Goal: Transaction & Acquisition: Download file/media

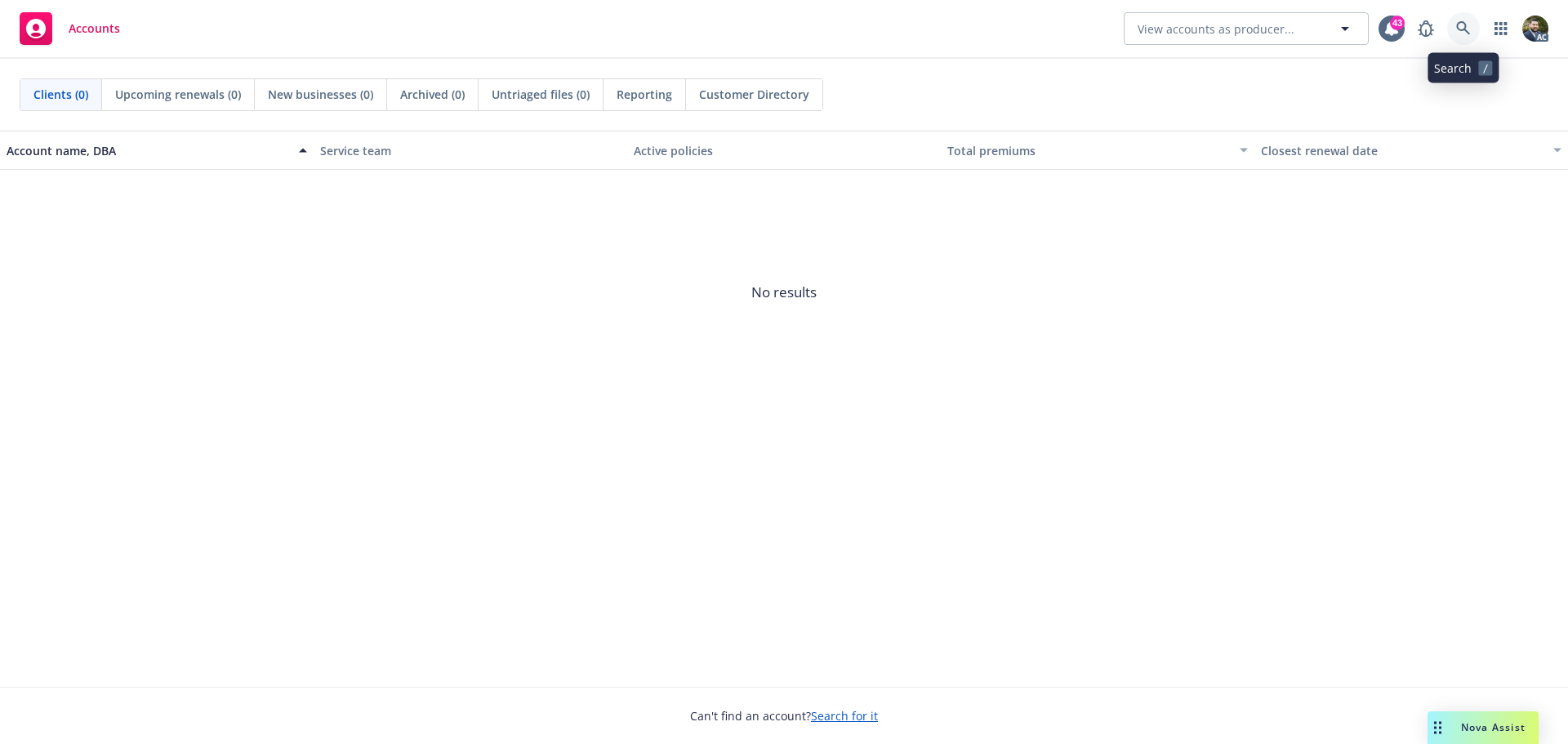
click at [1460, 26] on icon at bounding box center [1463, 29] width 15 height 15
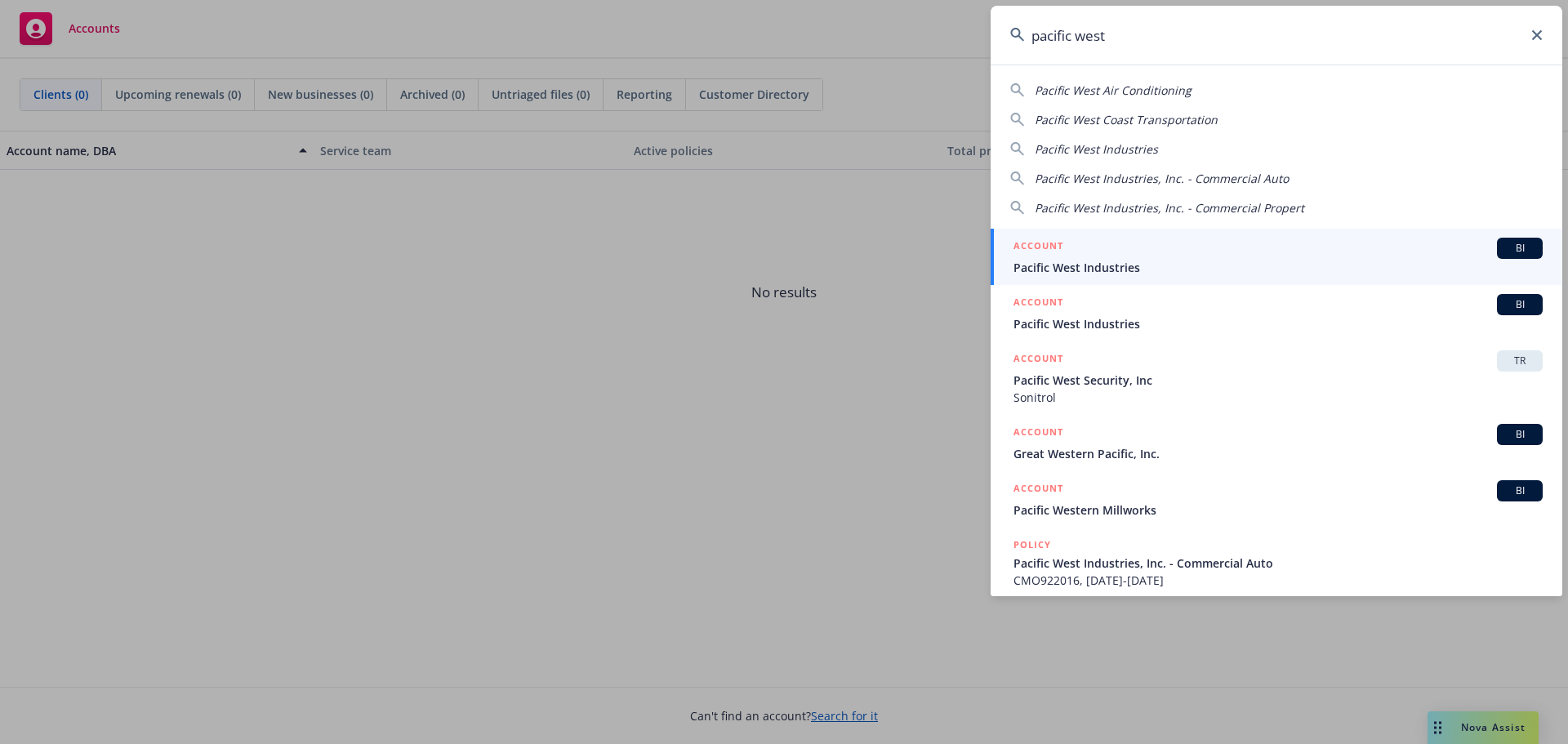
type input "pacific west"
click at [1250, 255] on div "ACCOUNT BI" at bounding box center [1278, 248] width 529 height 21
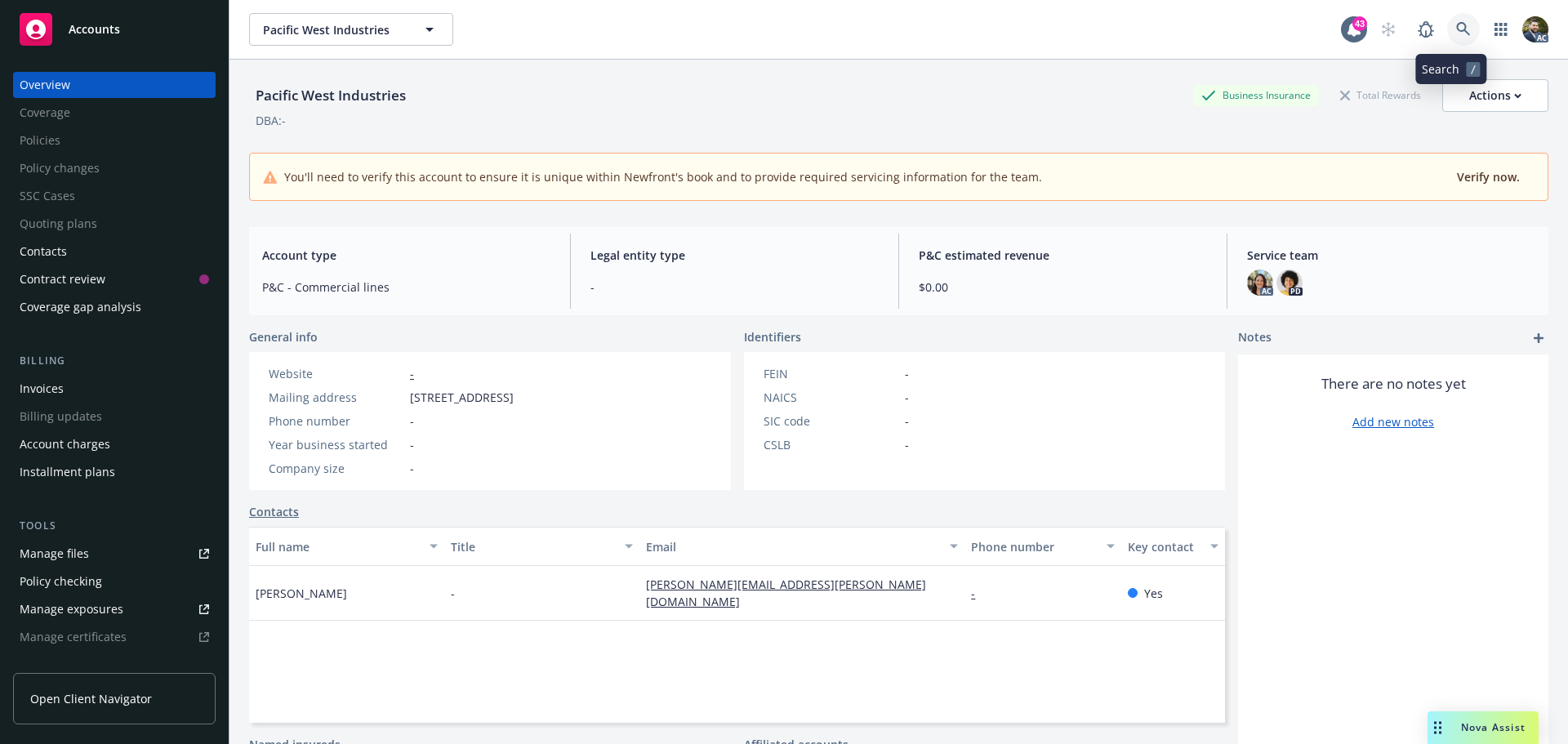
click at [1460, 28] on link at bounding box center [1463, 30] width 33 height 33
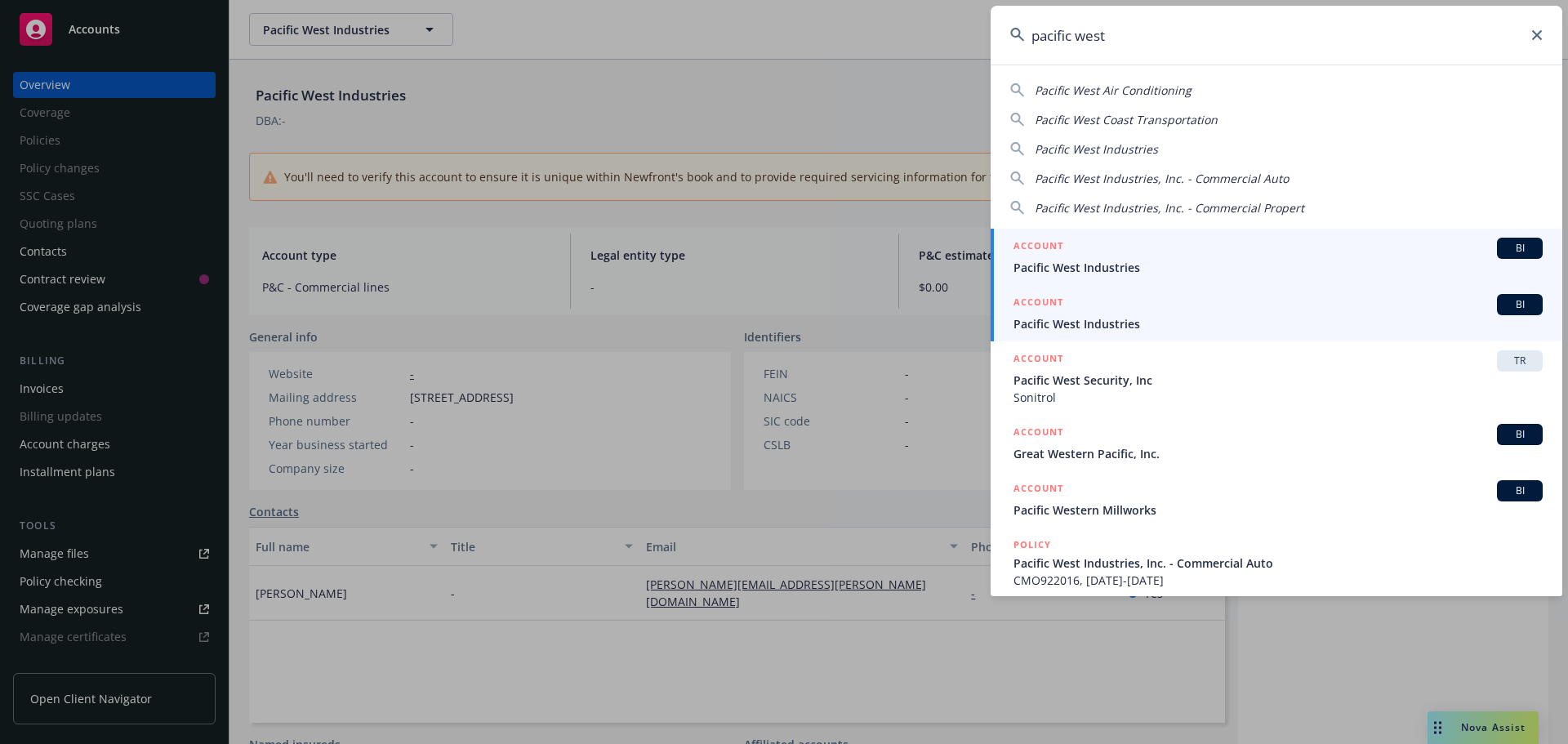
type input "pacific west"
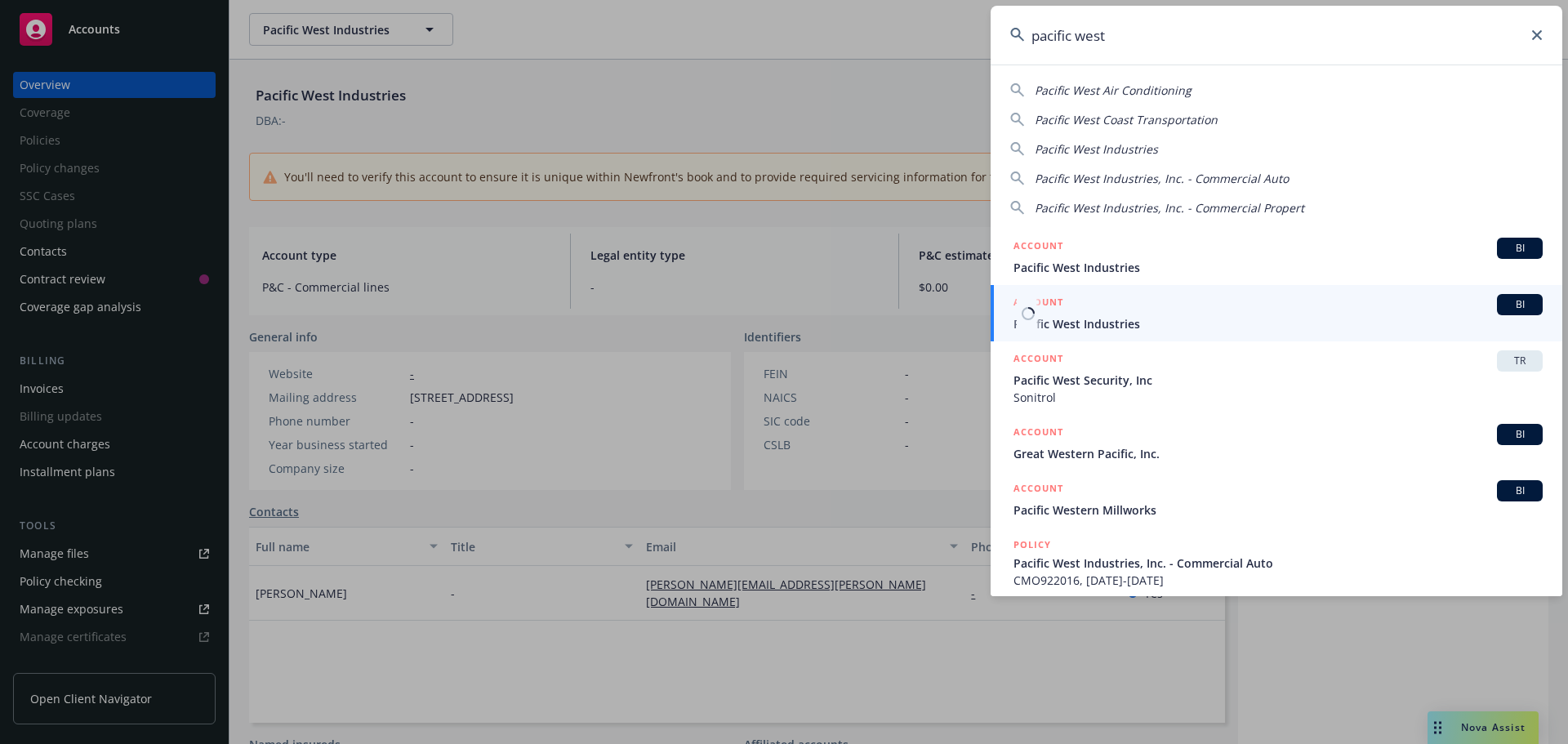
click at [1294, 315] on div "ACCOUNT BI" at bounding box center [1278, 305] width 529 height 21
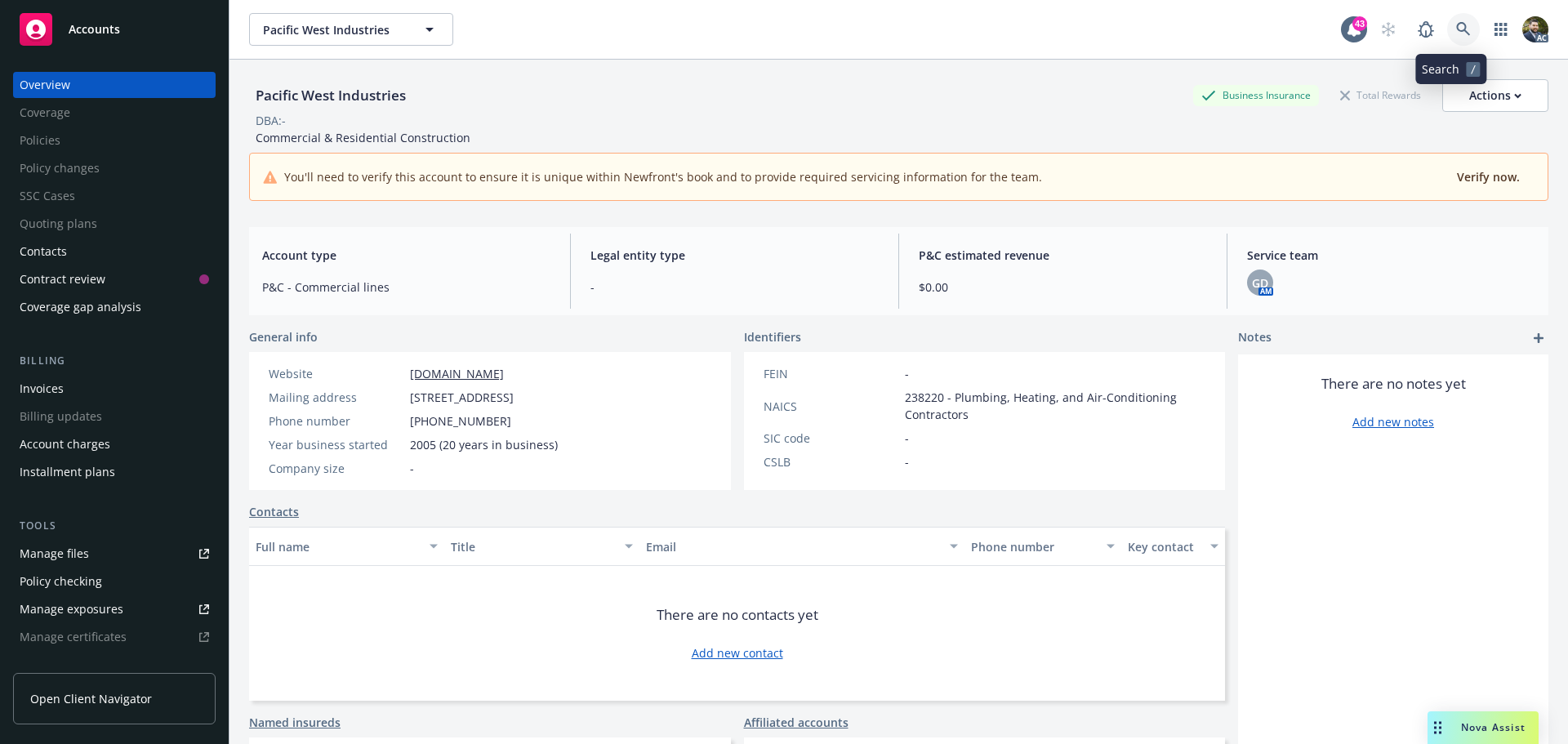
click at [1458, 30] on link at bounding box center [1463, 30] width 33 height 33
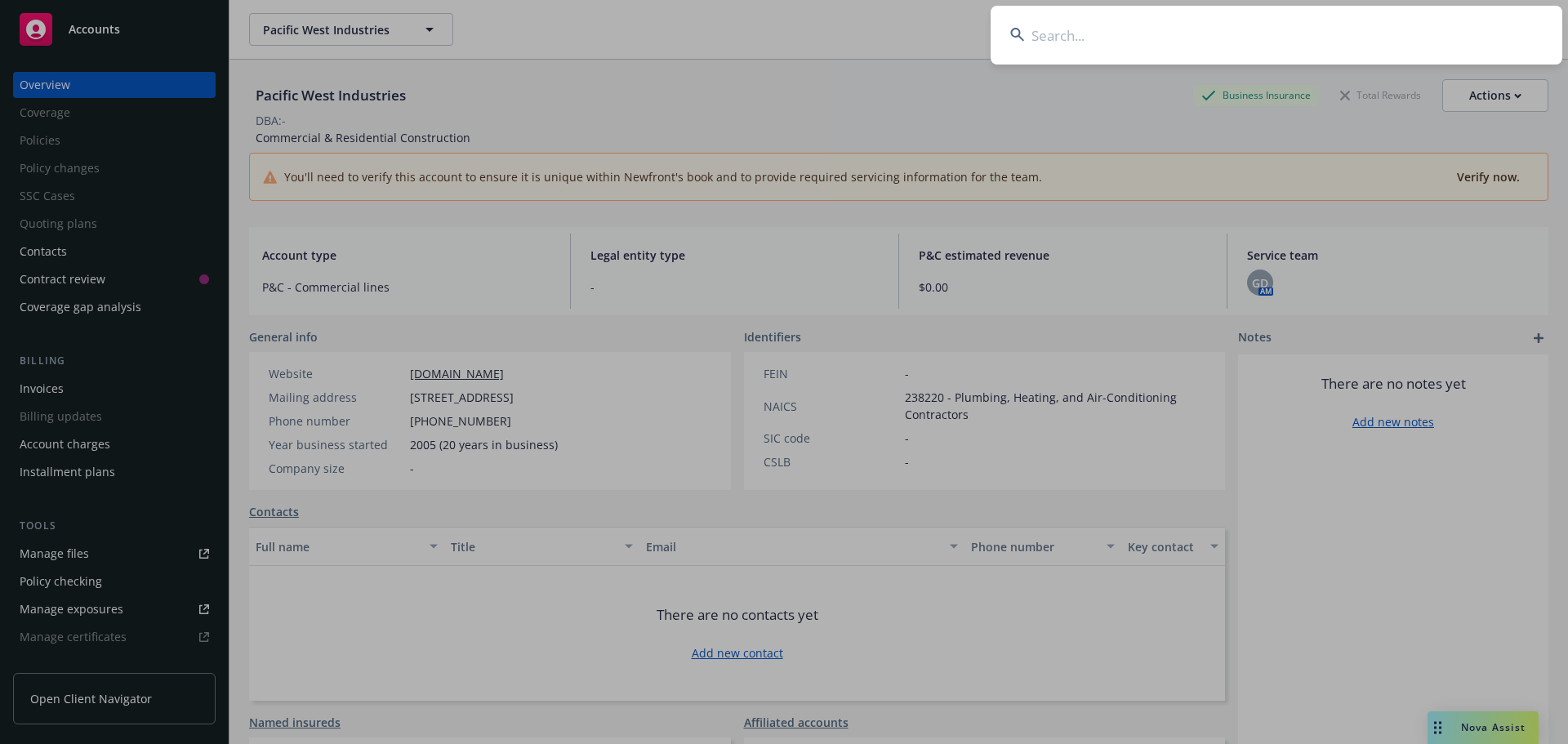
click at [1116, 28] on input at bounding box center [1276, 35] width 572 height 58
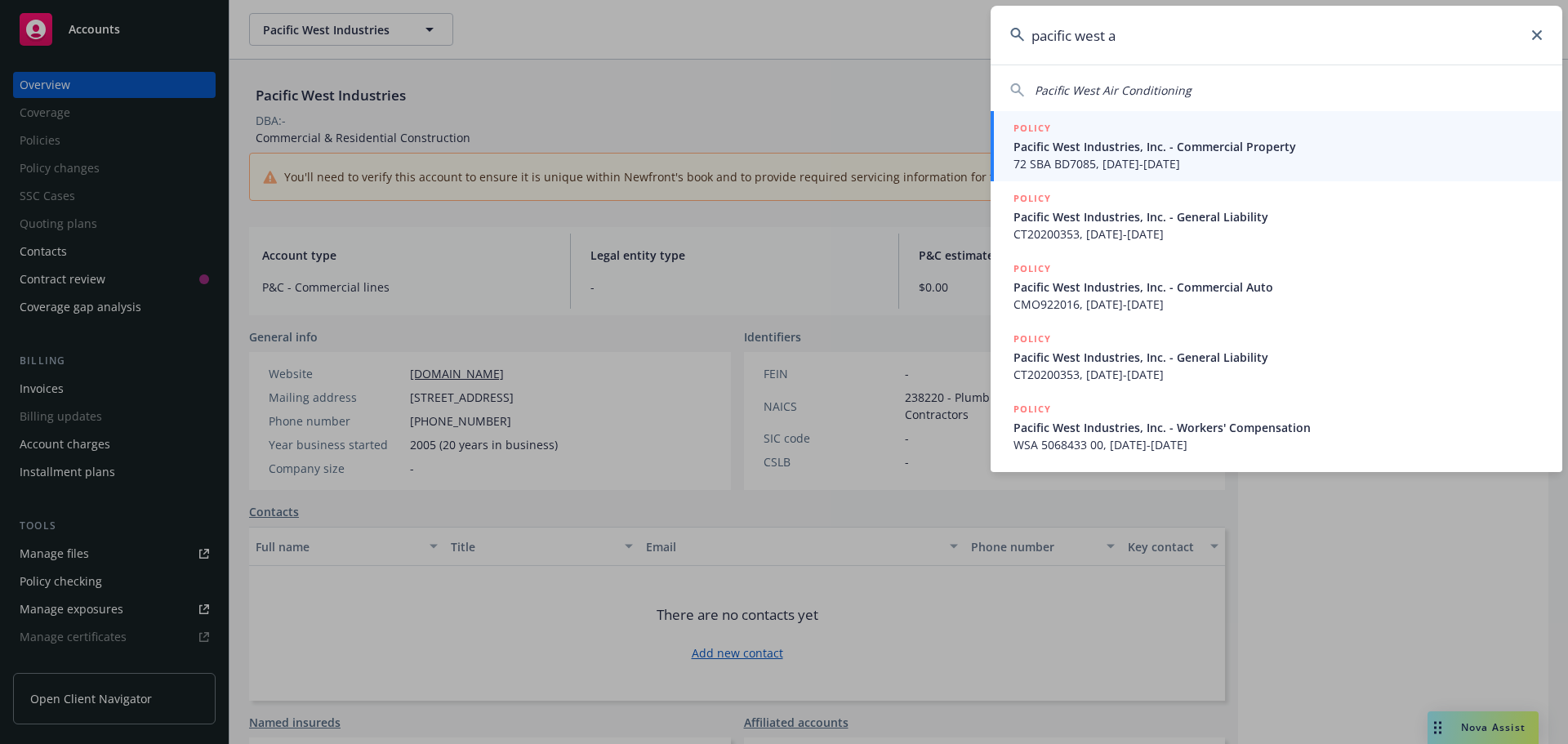
type input "pacific west"
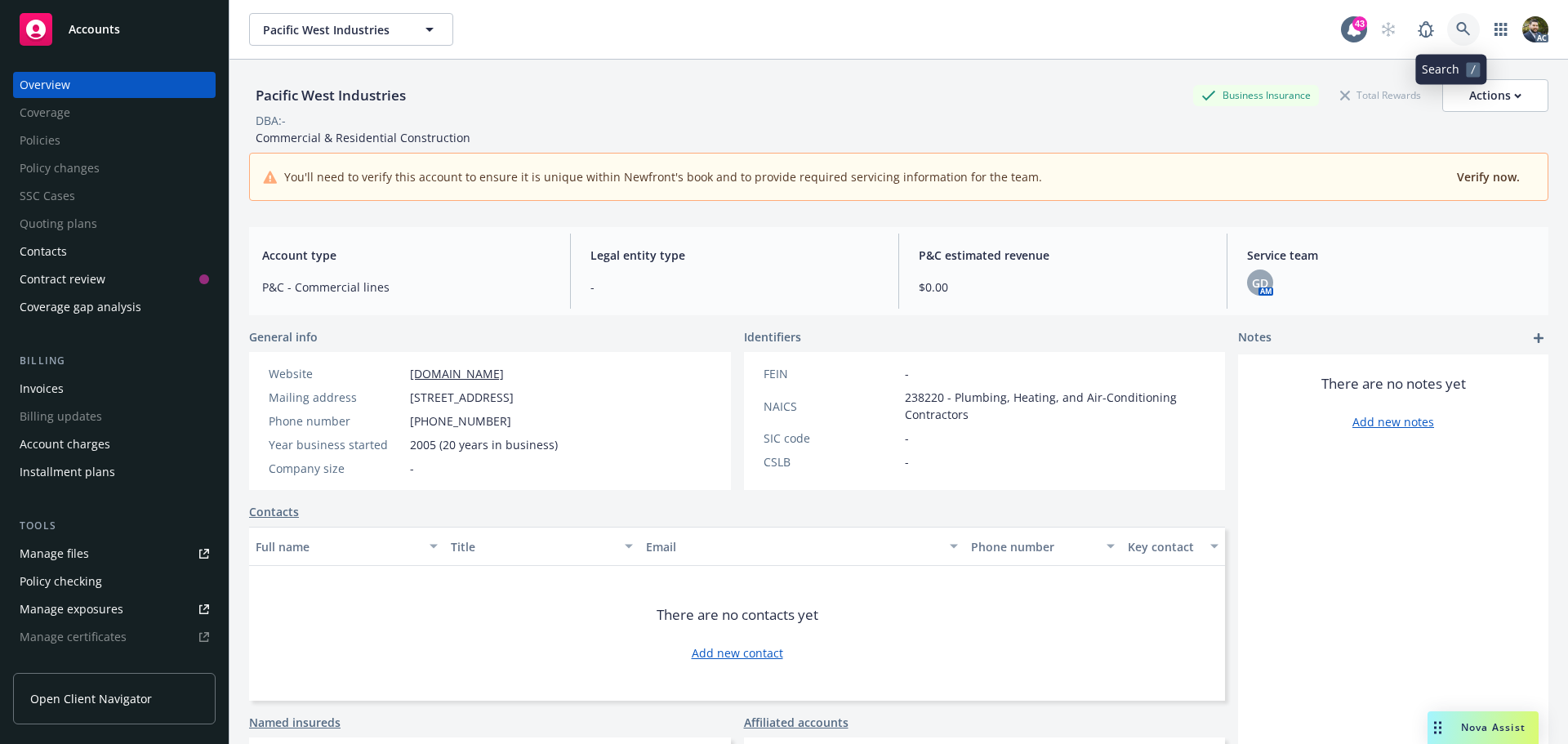
click at [1456, 28] on icon at bounding box center [1463, 30] width 15 height 15
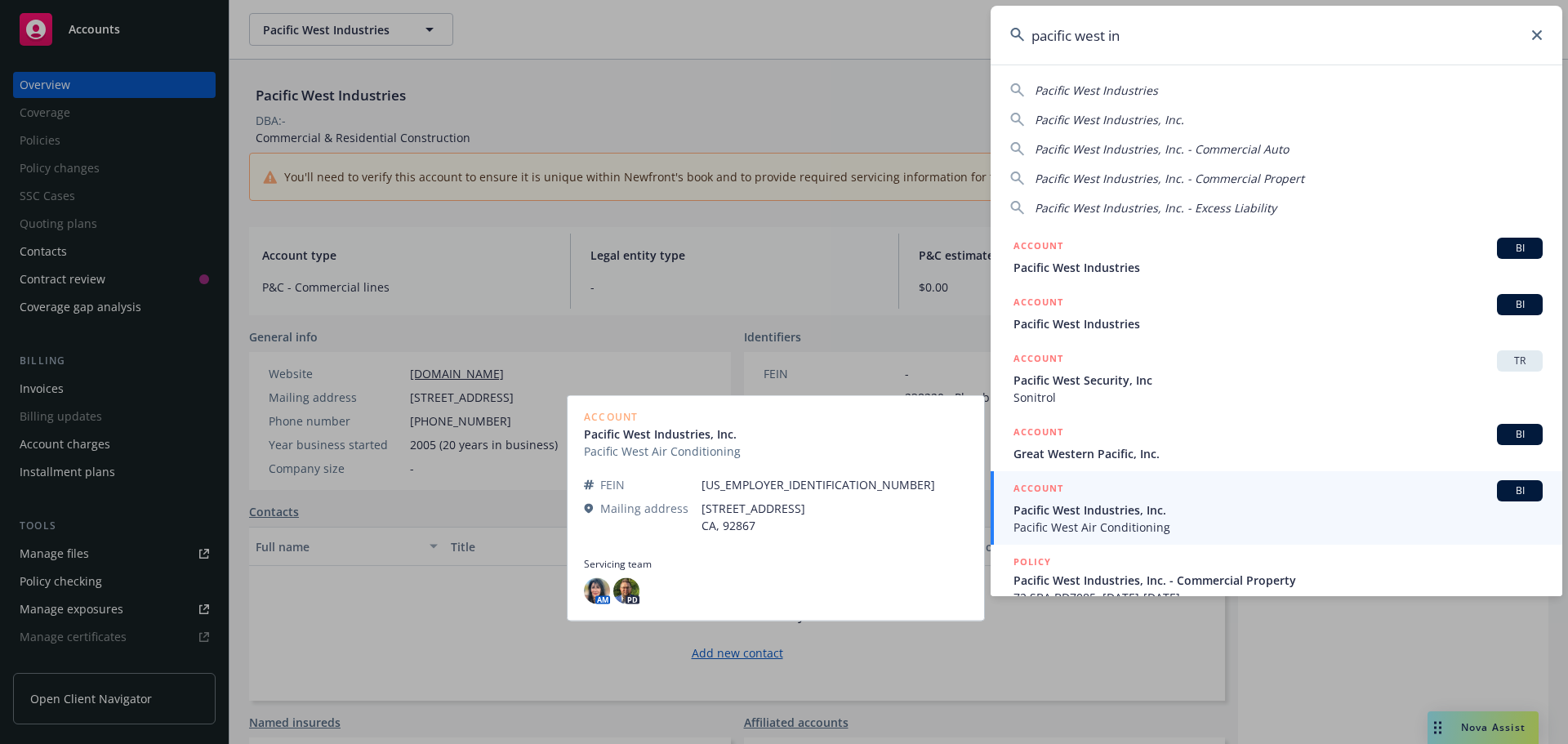
type input "pacific west in"
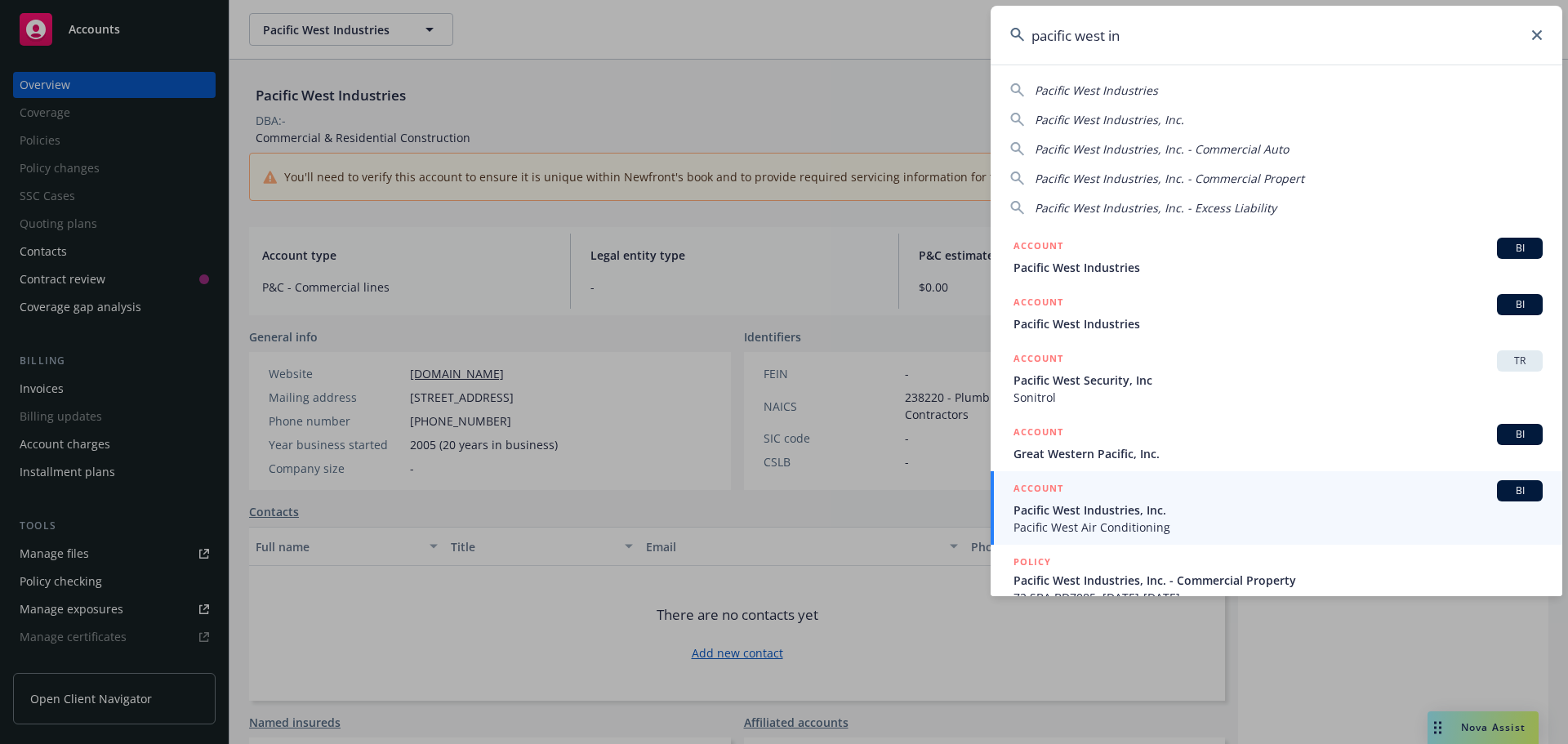
click at [1191, 519] on span "Pacific West Air Conditioning" at bounding box center [1278, 526] width 529 height 17
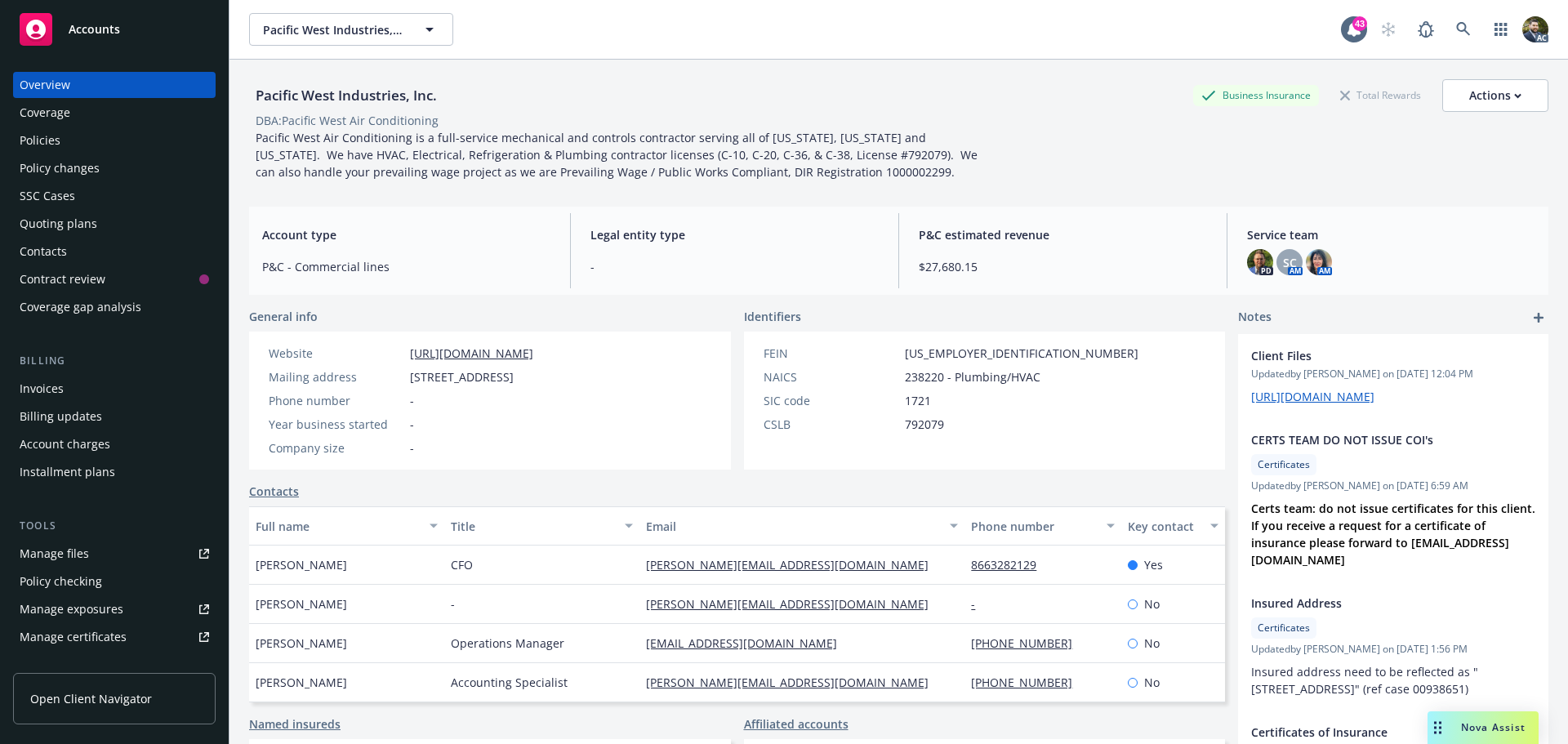
click at [106, 151] on div "Policies" at bounding box center [115, 141] width 190 height 26
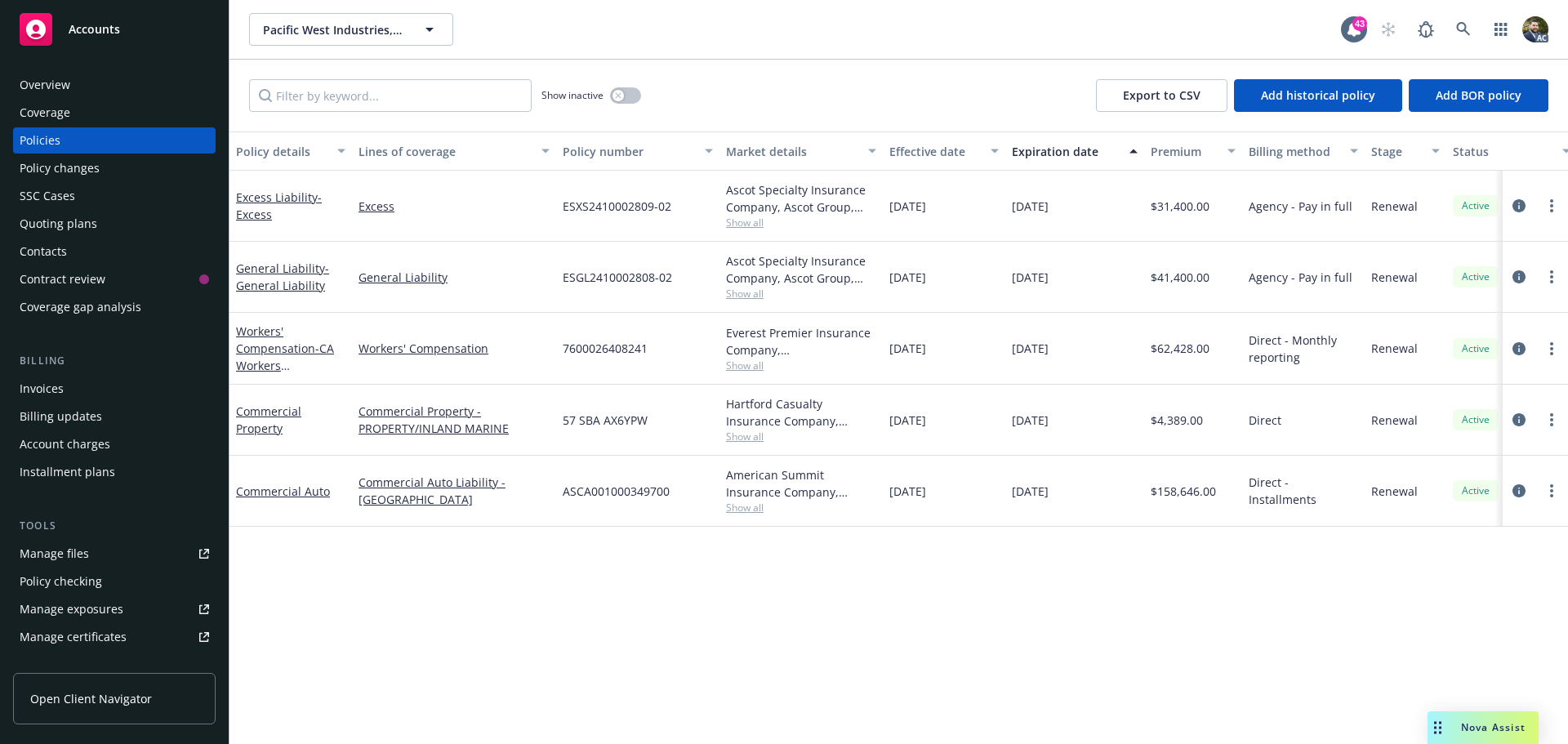
click at [285, 157] on div "Policy details" at bounding box center [281, 151] width 91 height 17
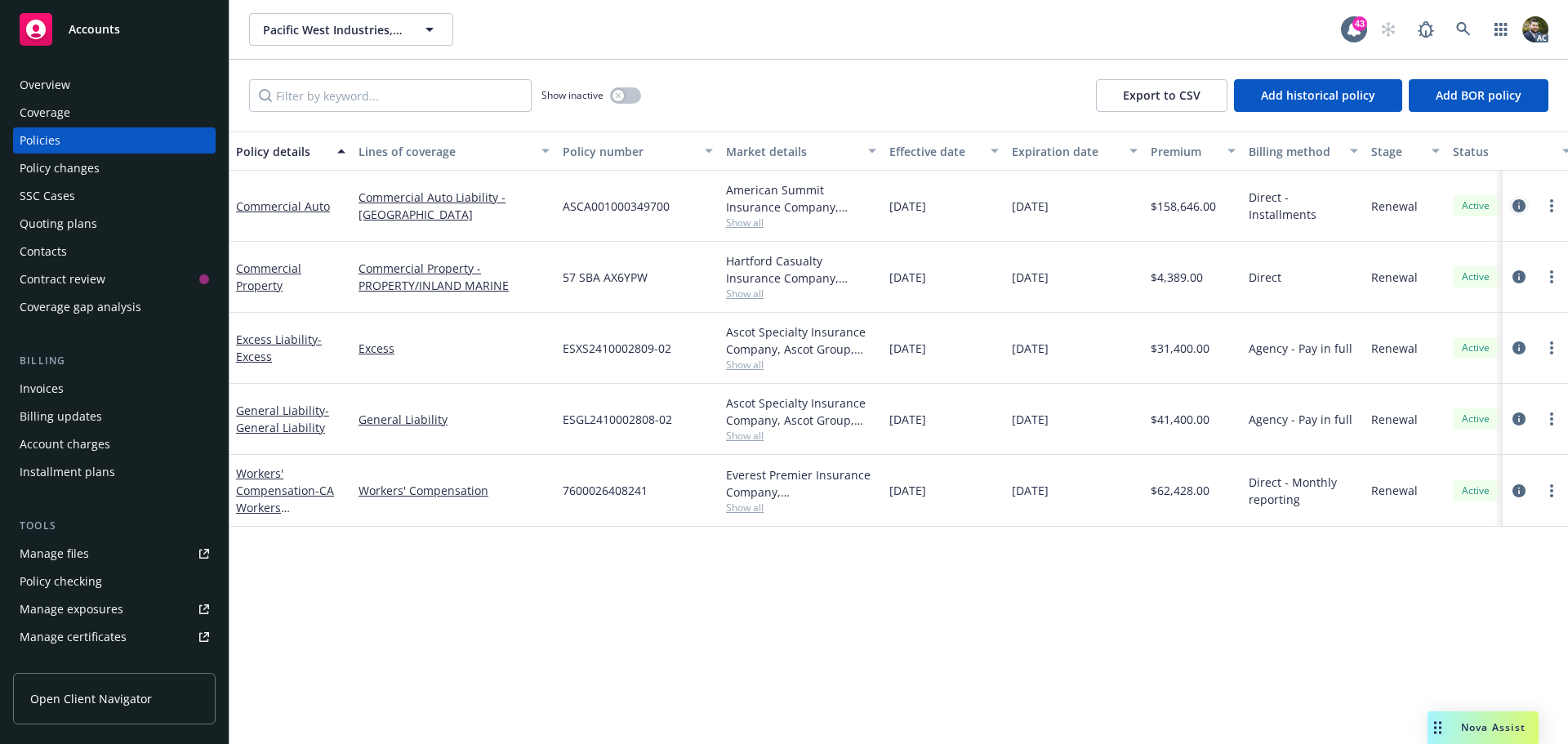
click at [1517, 208] on icon "circleInformation" at bounding box center [1519, 206] width 13 height 13
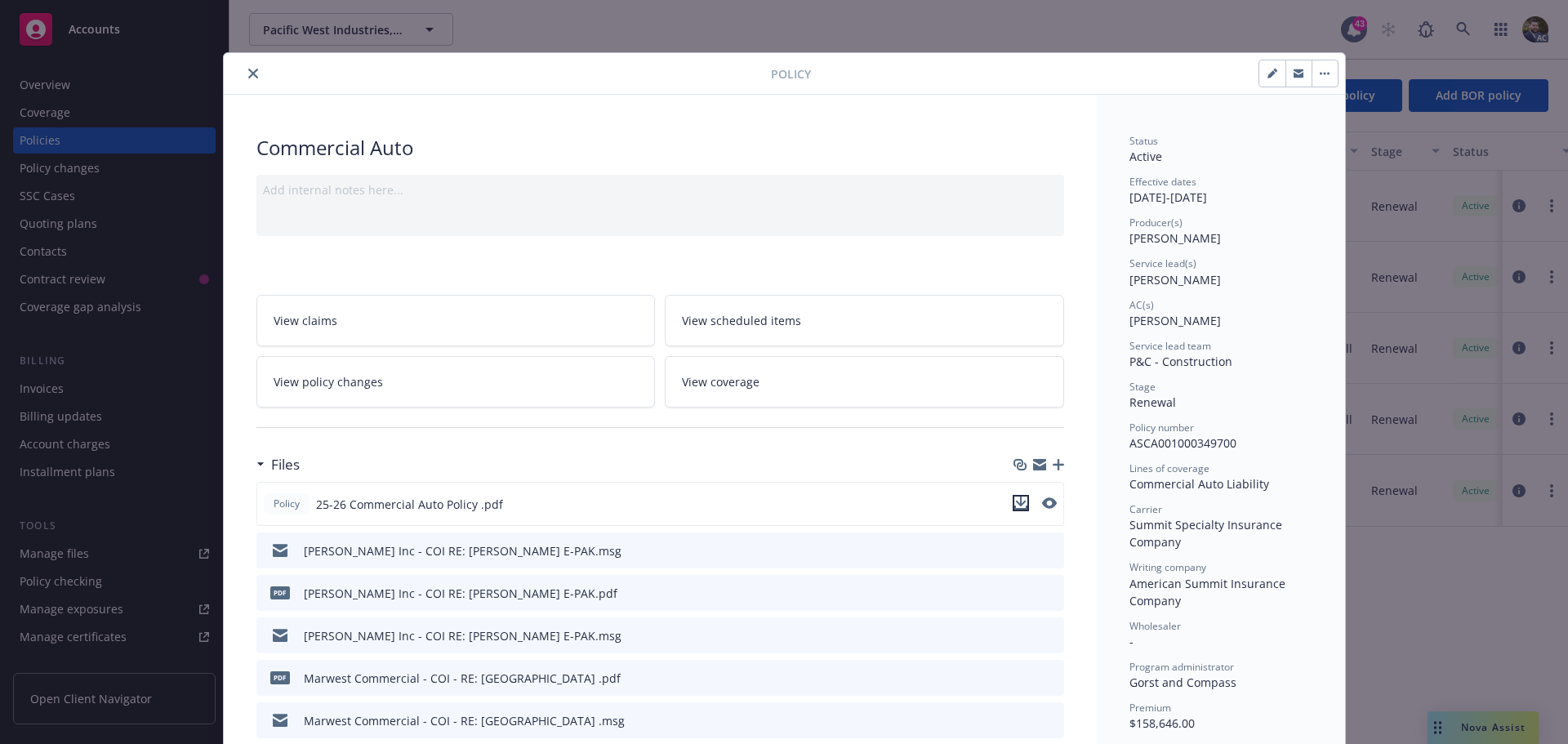
click at [1016, 498] on icon "download file" at bounding box center [1021, 503] width 13 height 13
